Goal: Information Seeking & Learning: Learn about a topic

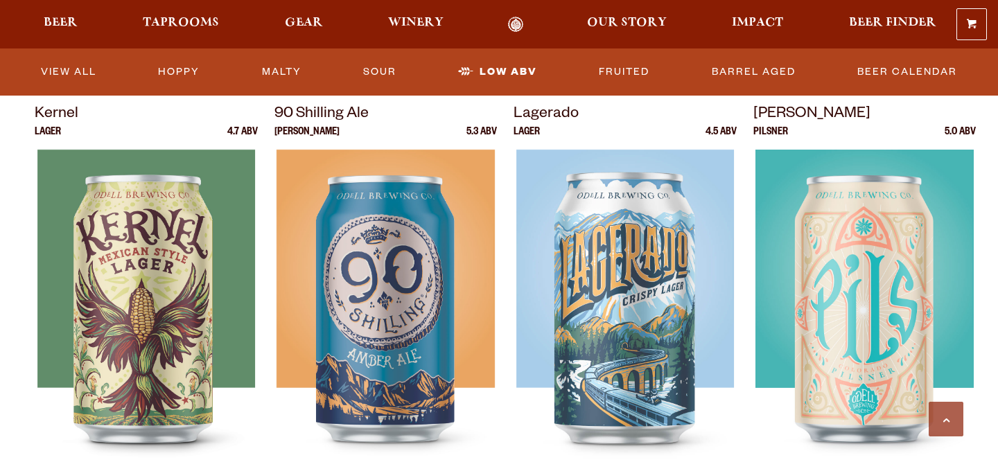
scroll to position [481, 0]
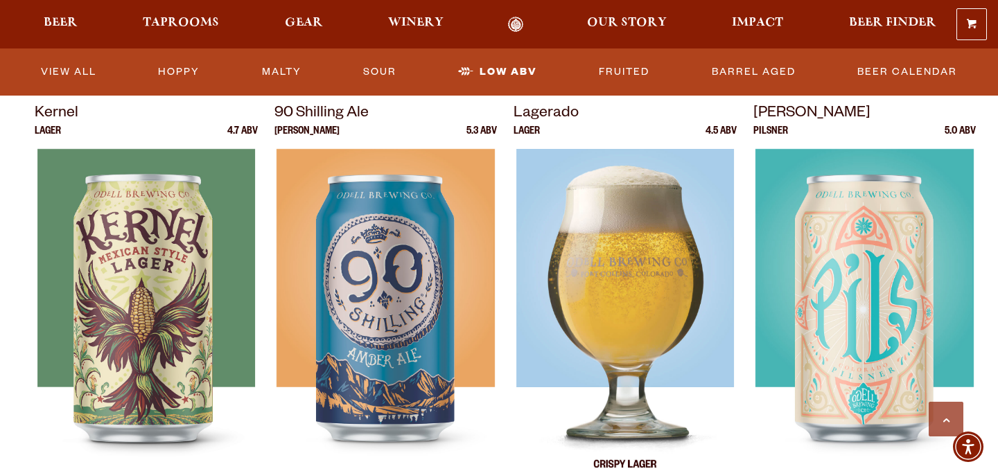
click at [606, 261] on img at bounding box center [625, 322] width 218 height 347
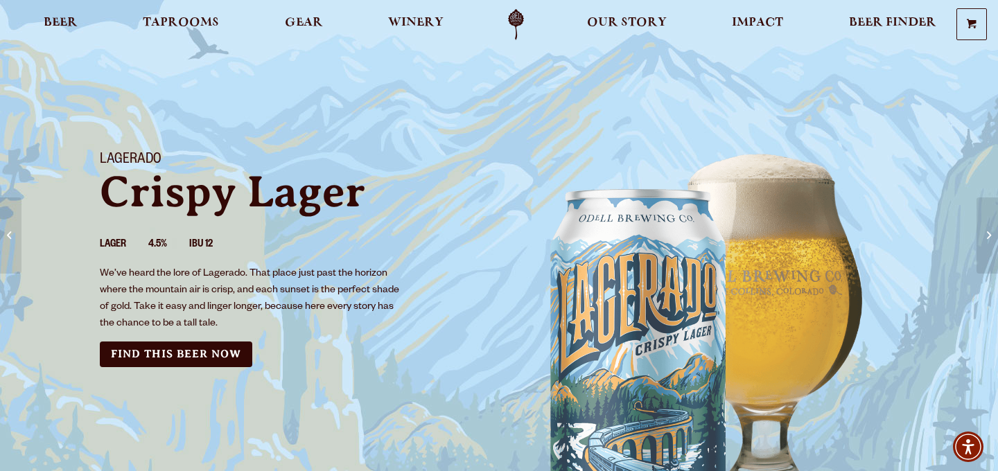
click at [721, 53] on section "Lagerado Crispy Lager Lager 4.5% IBU 12 We’ve heard the lore of Lagerado. That …" at bounding box center [499, 355] width 998 height 710
click at [584, 109] on section "Lagerado Crispy Lager Lager 4.5% IBU 12 We’ve heard the lore of Lagerado. That …" at bounding box center [499, 355] width 998 height 710
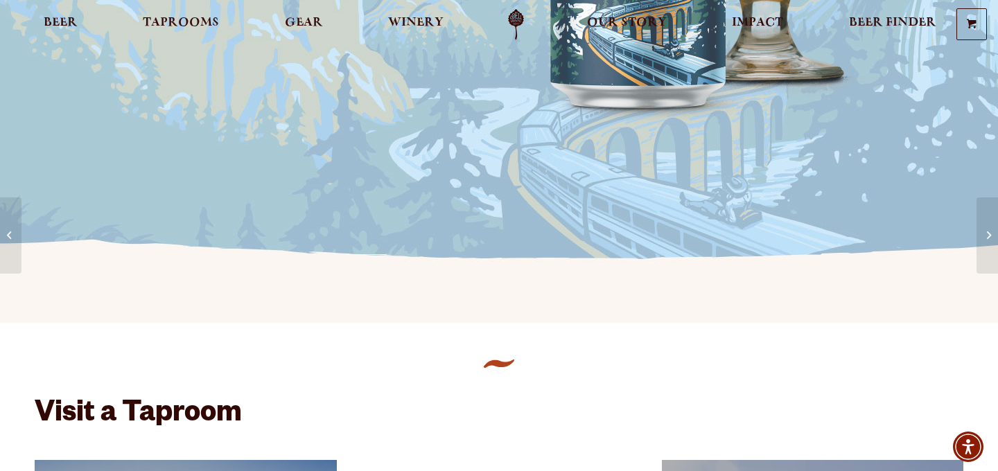
scroll to position [457, 0]
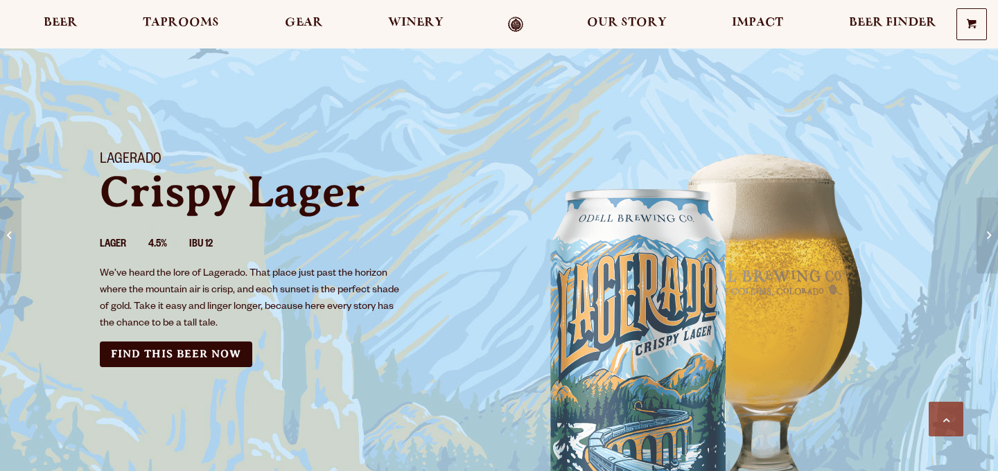
scroll to position [457, 0]
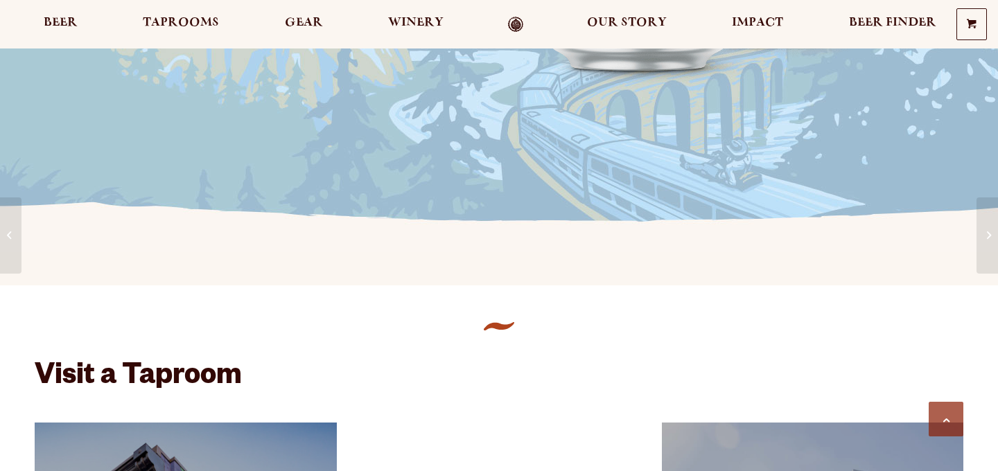
click at [685, 395] on h2 "Visit a Taproom" at bounding box center [499, 389] width 929 height 54
click at [511, 259] on section at bounding box center [499, 268] width 998 height 33
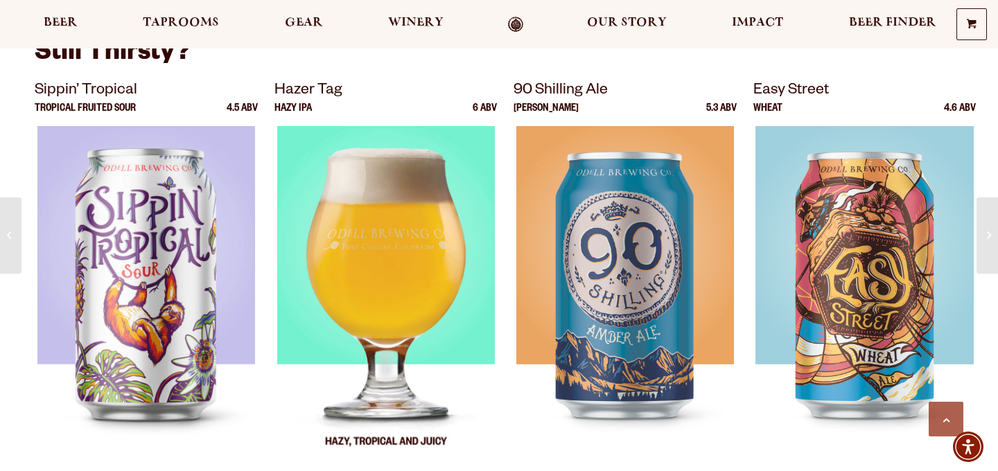
scroll to position [1372, 0]
